Goal: Find specific page/section

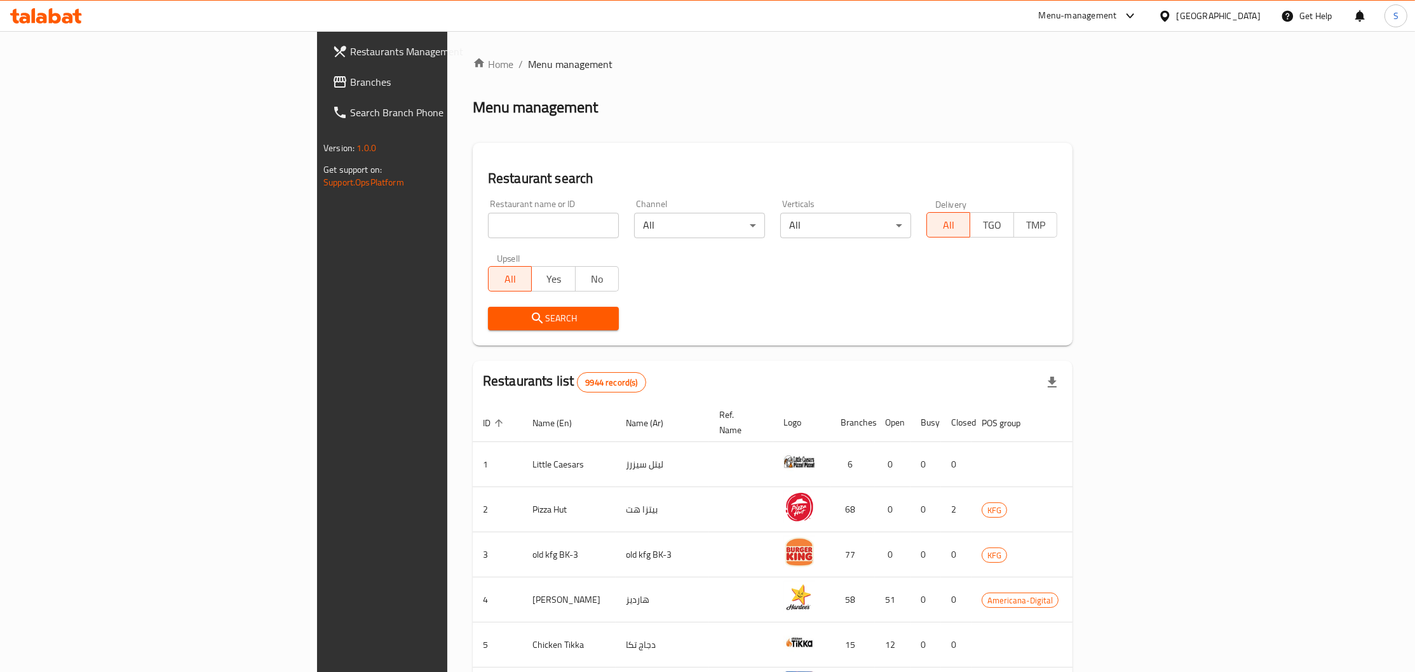
click at [488, 226] on input "search" at bounding box center [553, 225] width 131 height 25
paste input "2307403153"
drag, startPoint x: 419, startPoint y: 225, endPoint x: 104, endPoint y: 232, distance: 315.1
click at [488, 232] on input "2307403153" at bounding box center [553, 225] width 131 height 25
type input "Z"
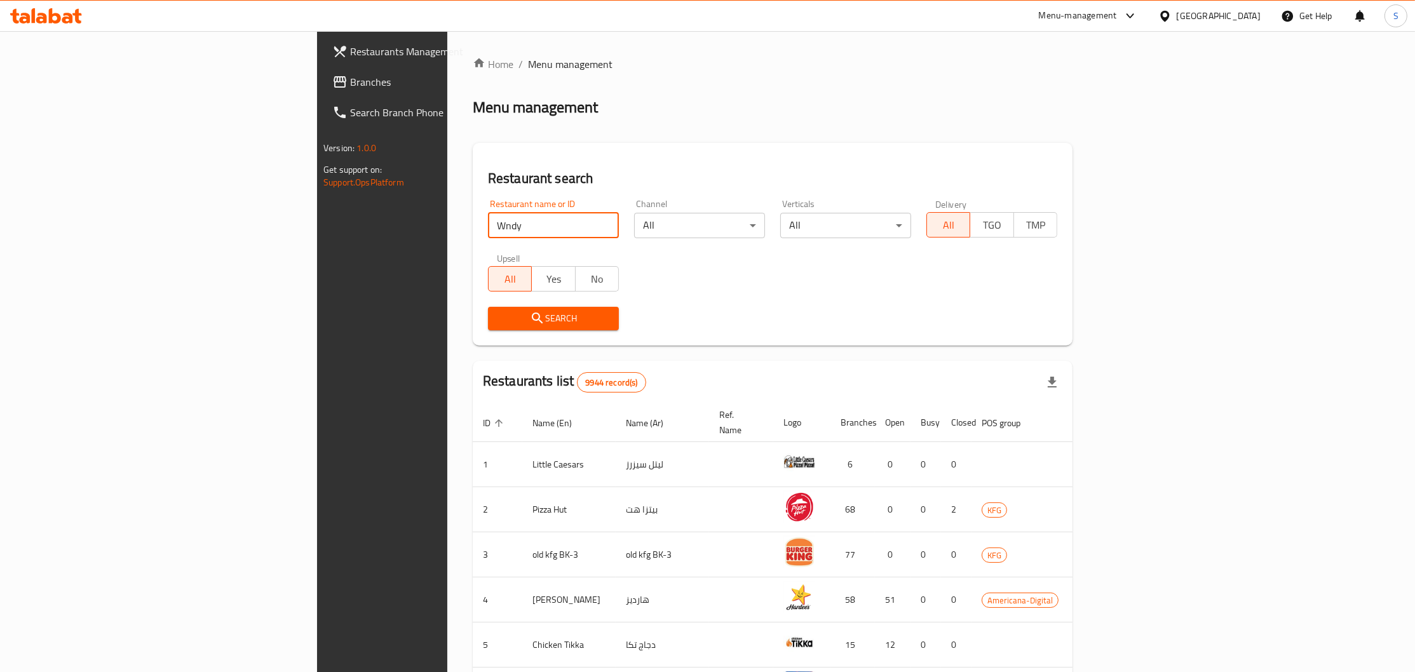
click button "Search" at bounding box center [553, 319] width 131 height 24
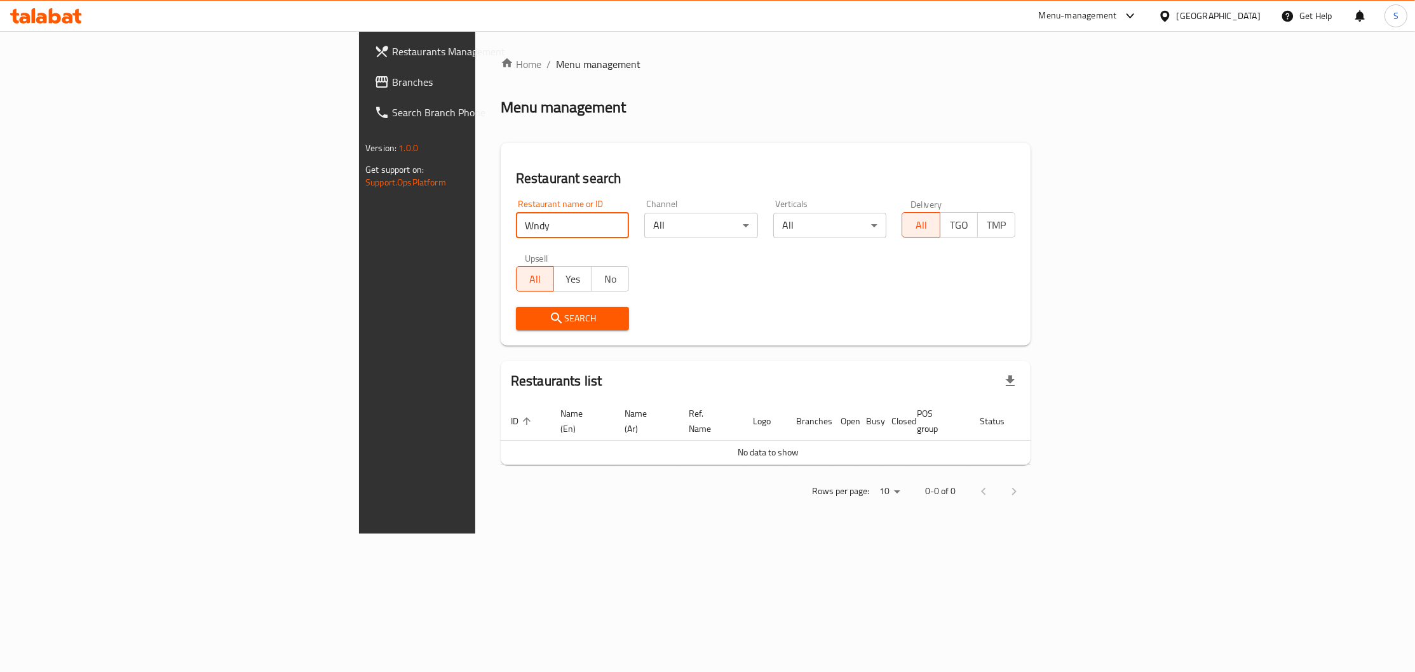
drag, startPoint x: 112, startPoint y: 256, endPoint x: 0, endPoint y: 230, distance: 114.8
click at [516, 238] on input "Wndy" at bounding box center [573, 225] width 114 height 25
type input "[PERSON_NAME]"
click button "Search" at bounding box center [573, 319] width 114 height 24
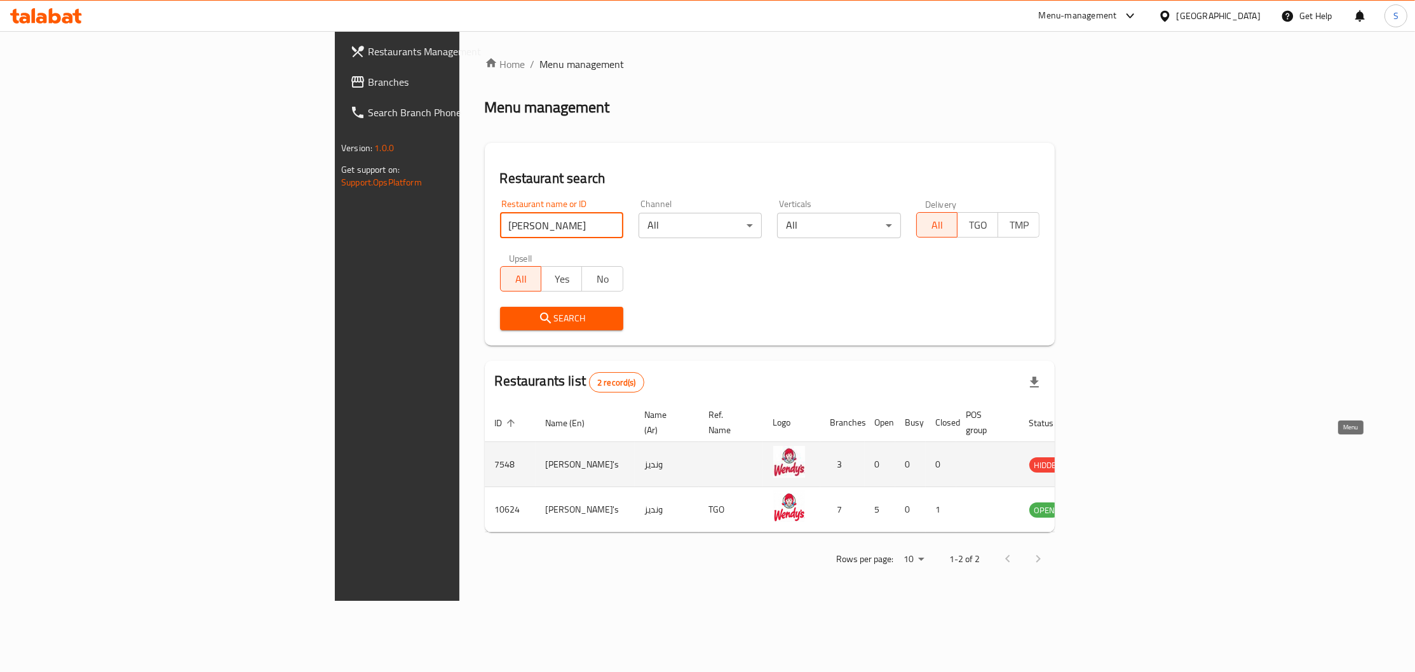
click at [1111, 457] on icon "enhanced table" at bounding box center [1103, 464] width 15 height 15
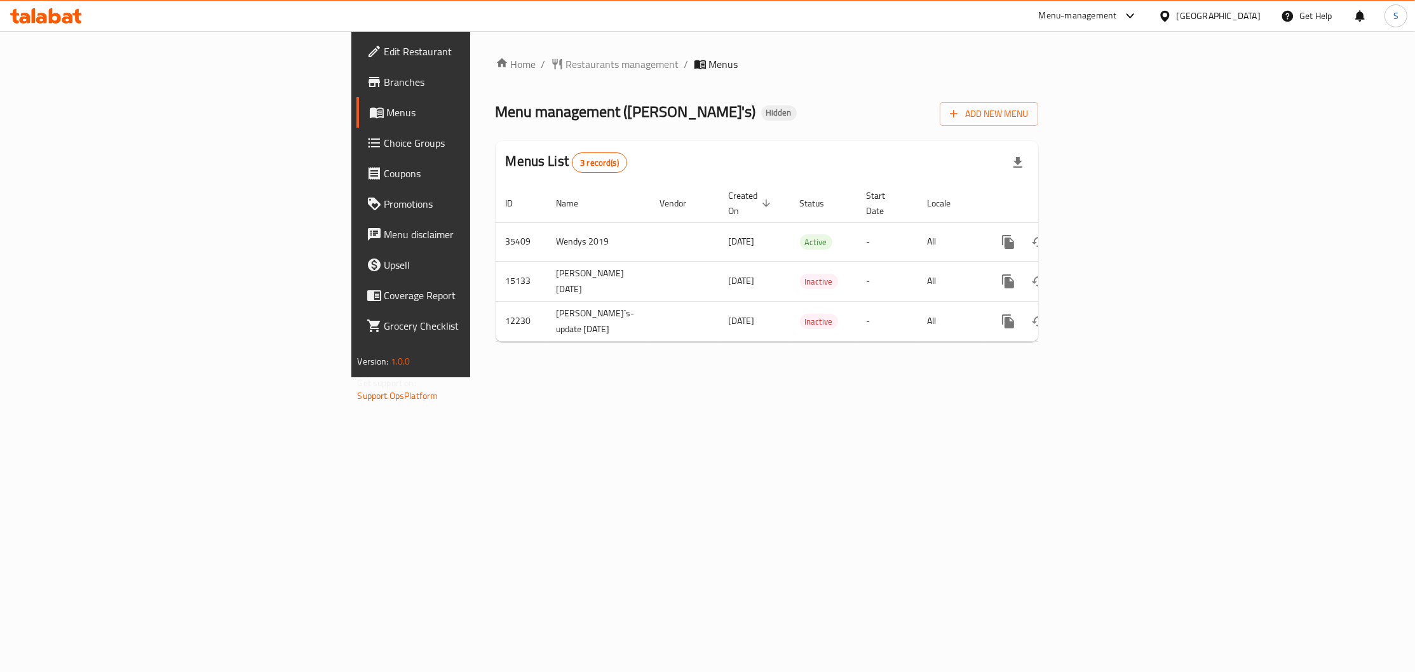
click at [384, 293] on span "Coverage Report" at bounding box center [480, 295] width 193 height 15
